Goal: Task Accomplishment & Management: Manage account settings

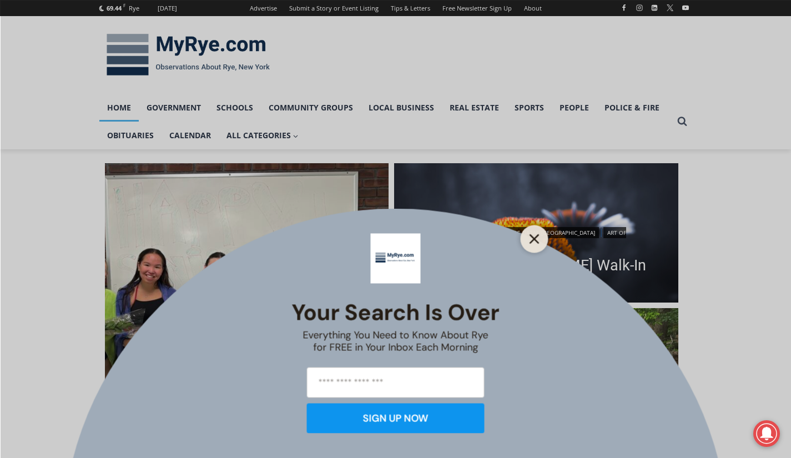
click at [529, 240] on button "Close" at bounding box center [535, 239] width 16 height 16
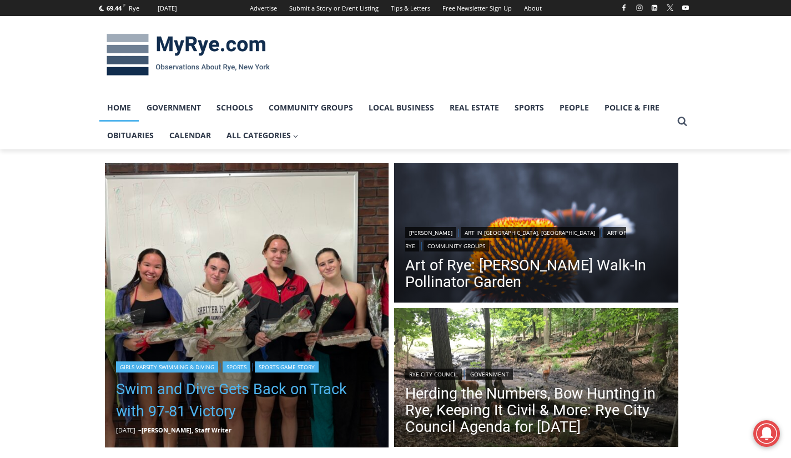
click at [209, 395] on link "Swim and Dive Gets Back on Track with 97-81 Victory" at bounding box center [247, 400] width 262 height 44
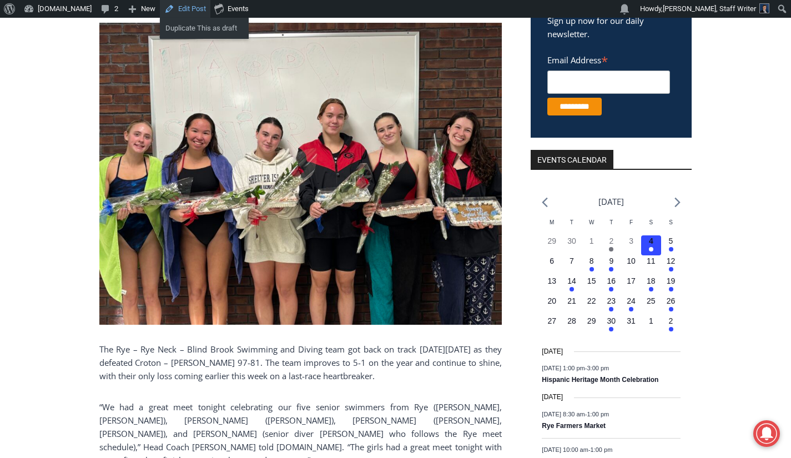
scroll to position [295, 0]
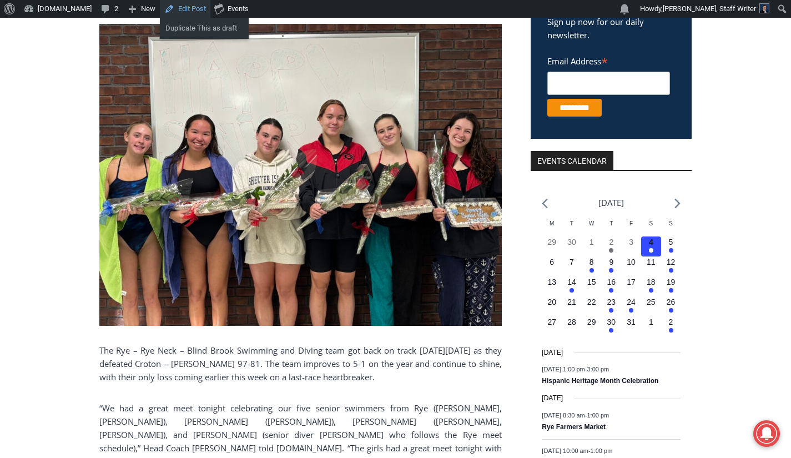
click at [172, 8] on link "Edit Post" at bounding box center [185, 9] width 51 height 18
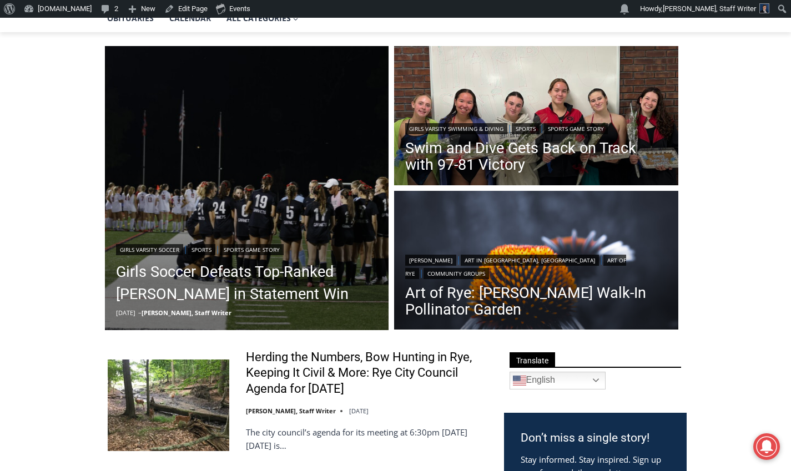
scroll to position [138, 0]
